Goal: Task Accomplishment & Management: Use online tool/utility

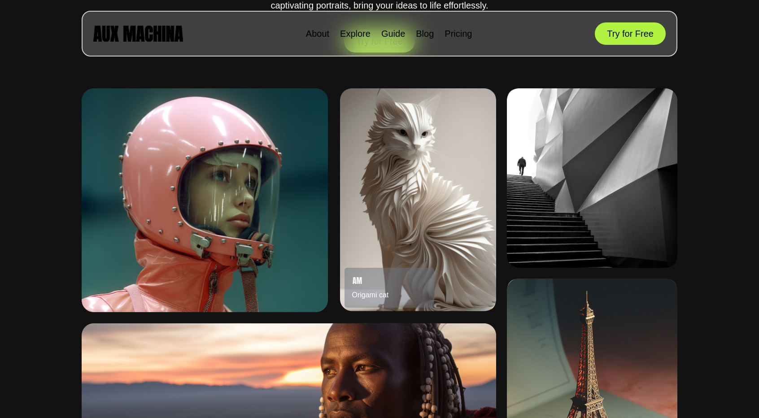
scroll to position [583, 0]
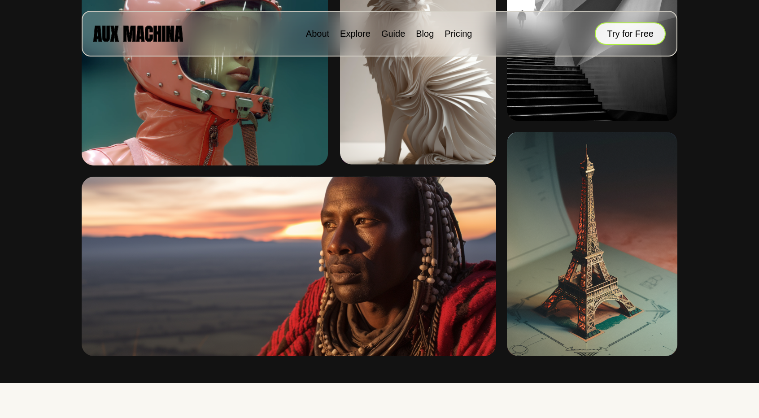
click at [624, 38] on button "Try for Free" at bounding box center [630, 33] width 71 height 22
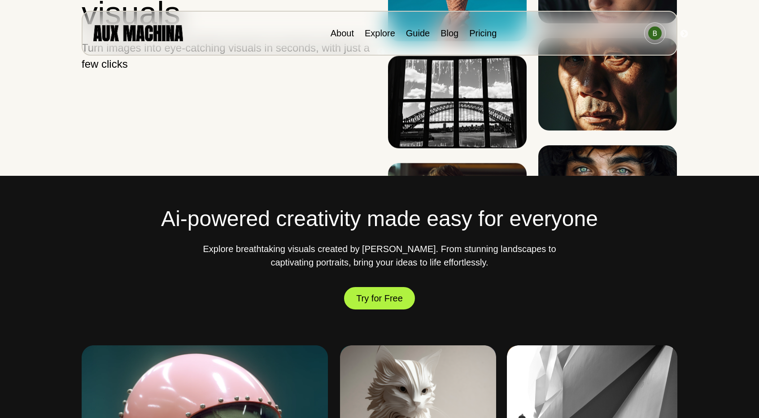
scroll to position [314, 0]
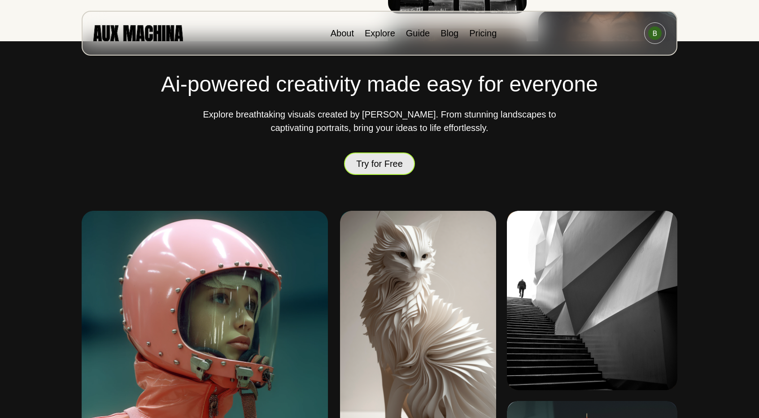
click at [390, 167] on button "Try for Free" at bounding box center [379, 164] width 71 height 23
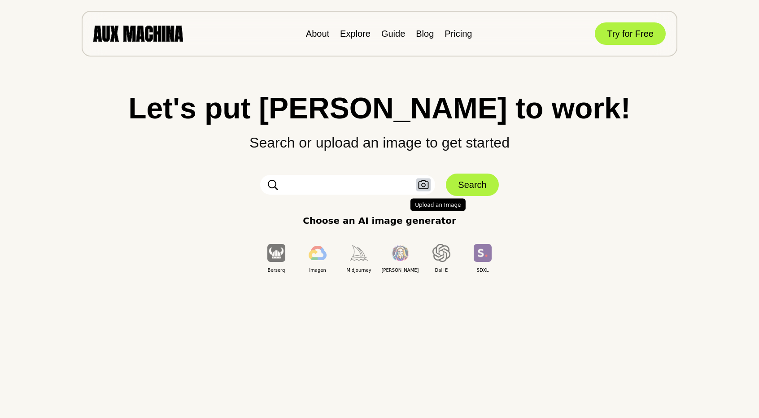
click at [424, 182] on icon "button" at bounding box center [423, 184] width 11 height 9
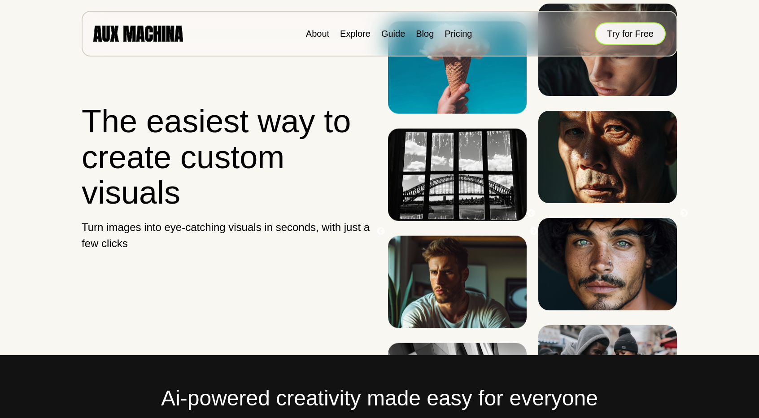
click at [619, 33] on button "Try for Free" at bounding box center [630, 33] width 71 height 22
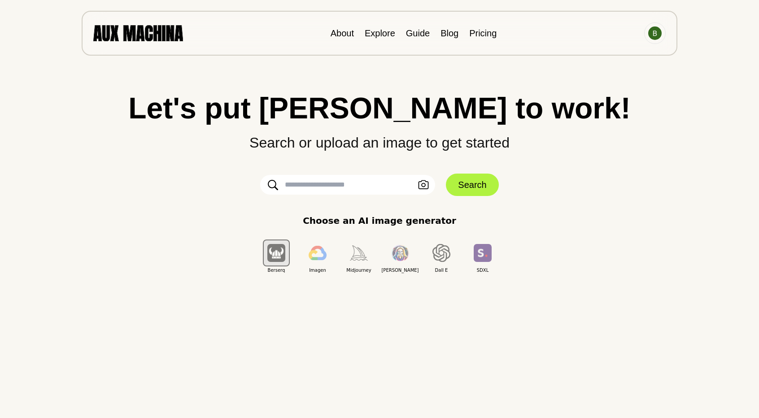
click at [395, 184] on input "text" at bounding box center [347, 185] width 175 height 20
click at [315, 254] on img "button" at bounding box center [318, 253] width 18 height 14
